Goal: Book appointment/travel/reservation

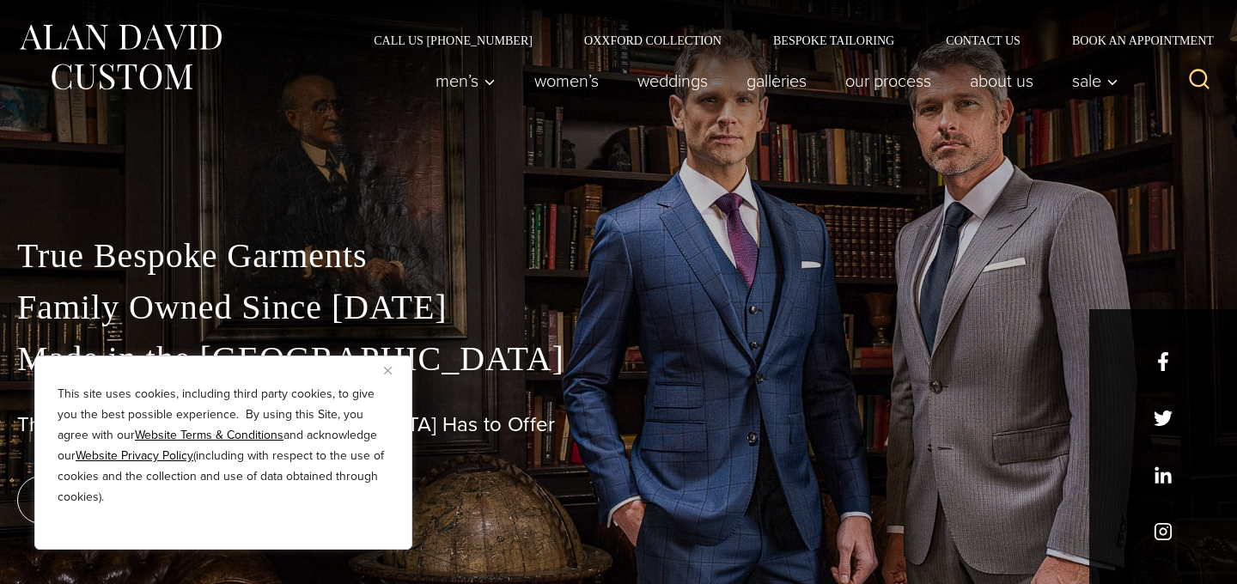
click at [387, 365] on button "Close" at bounding box center [394, 370] width 21 height 21
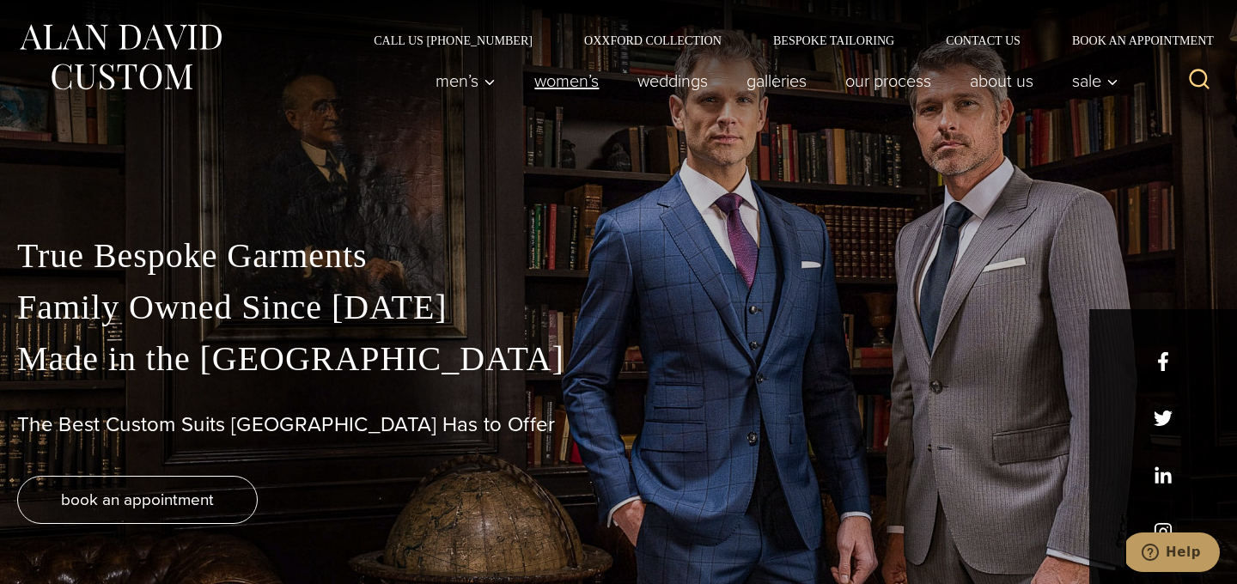
click at [556, 85] on link "Women’s" at bounding box center [566, 81] width 103 height 34
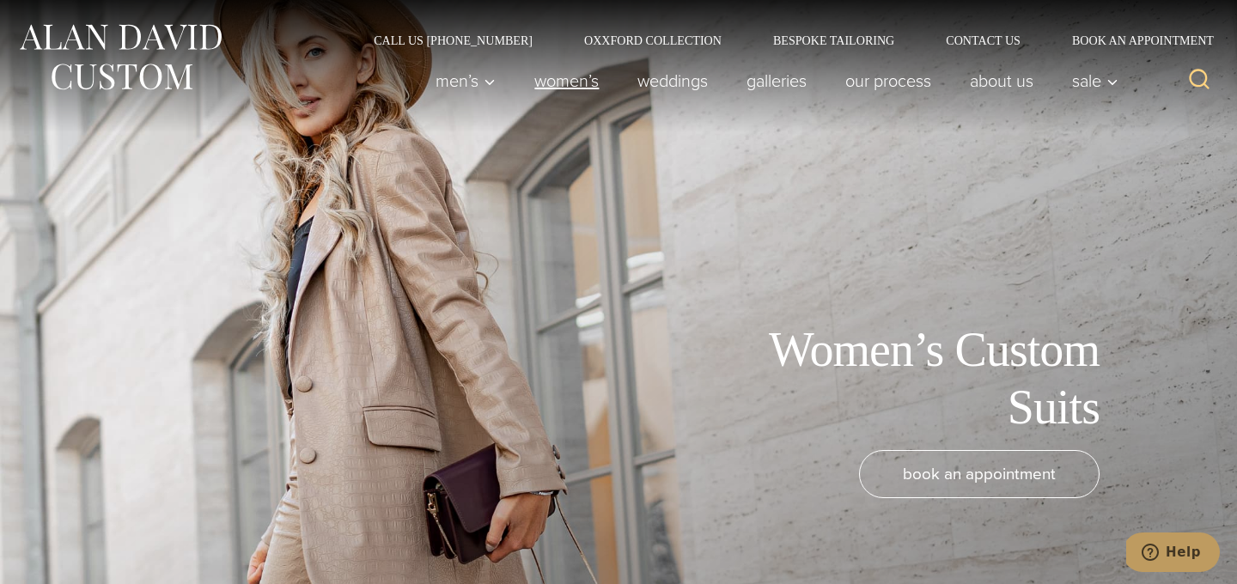
click at [561, 78] on link "Women’s" at bounding box center [566, 81] width 103 height 34
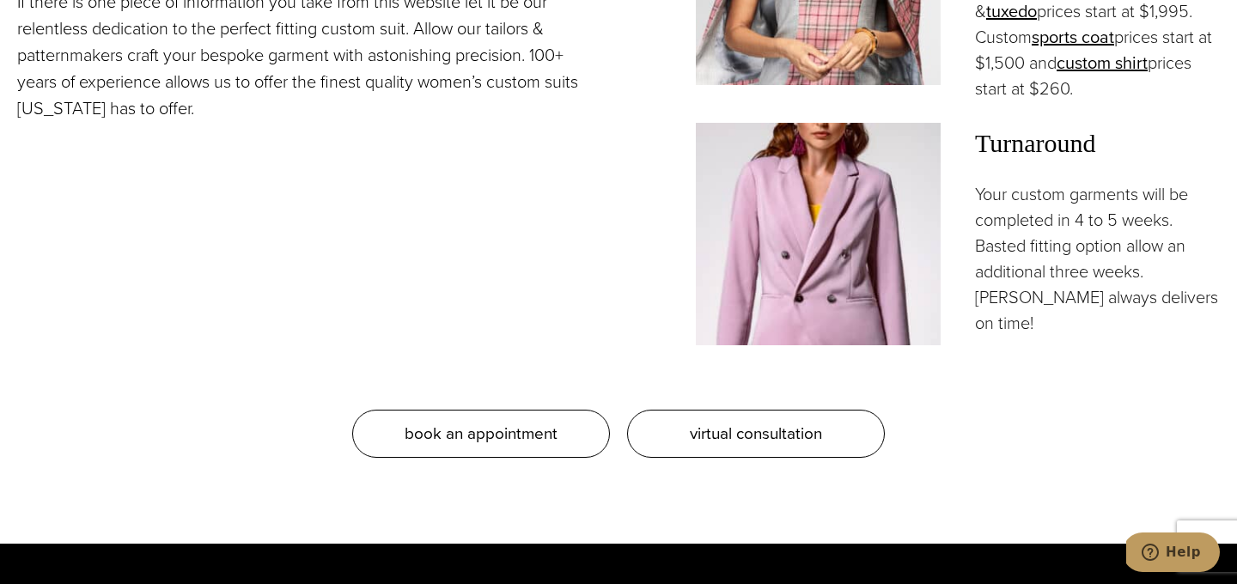
scroll to position [1765, 0]
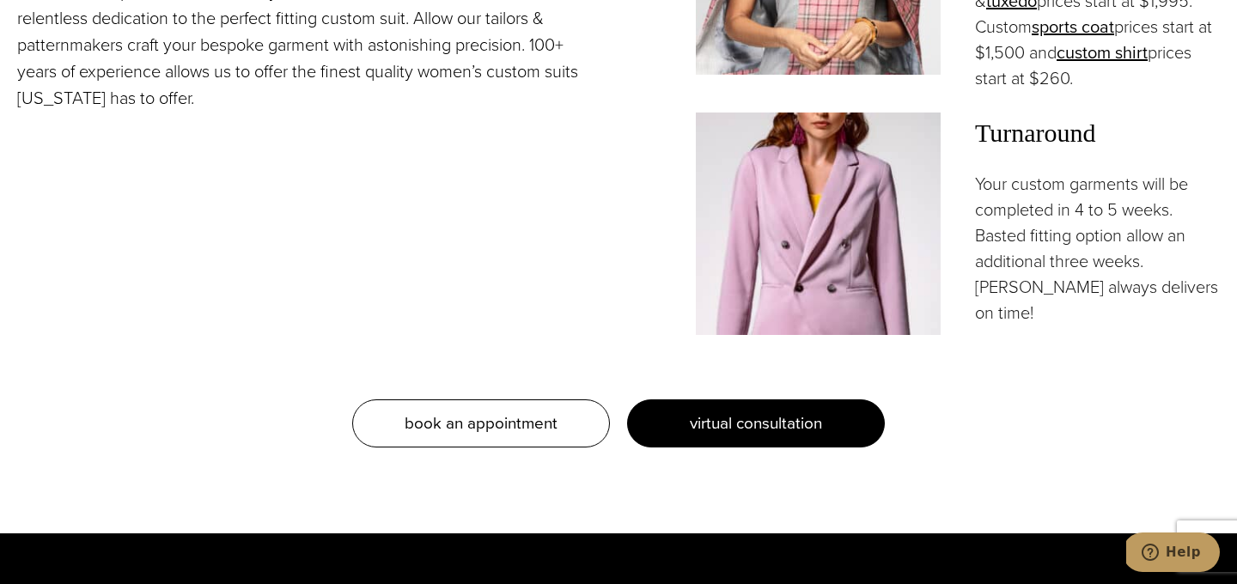
click at [722, 411] on span "virtual consultation" at bounding box center [756, 423] width 132 height 25
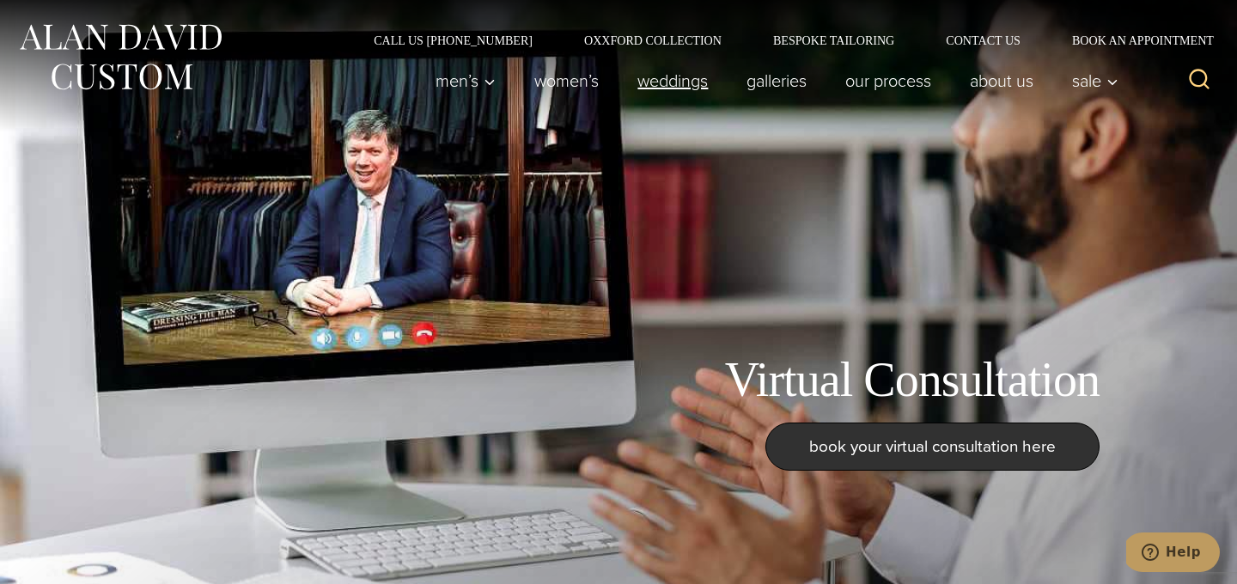
click at [663, 83] on link "weddings" at bounding box center [672, 81] width 109 height 34
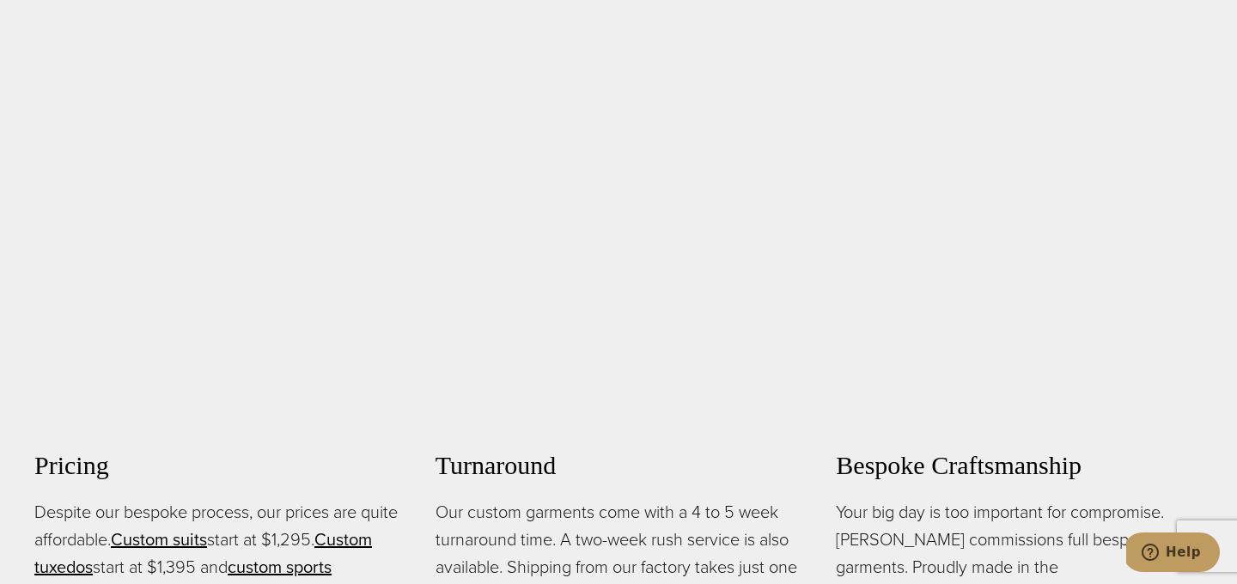
scroll to position [1108, 0]
